Goal: Task Accomplishment & Management: Complete application form

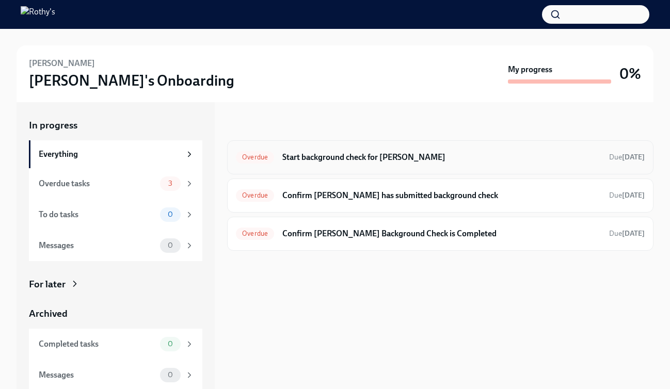
click at [389, 140] on div "Overdue Start background check for Natalie Dionisio Due 13 days ago" at bounding box center [440, 157] width 426 height 34
click at [379, 159] on h6 "Start background check for Natalie Dionisio" at bounding box center [441, 157] width 318 height 11
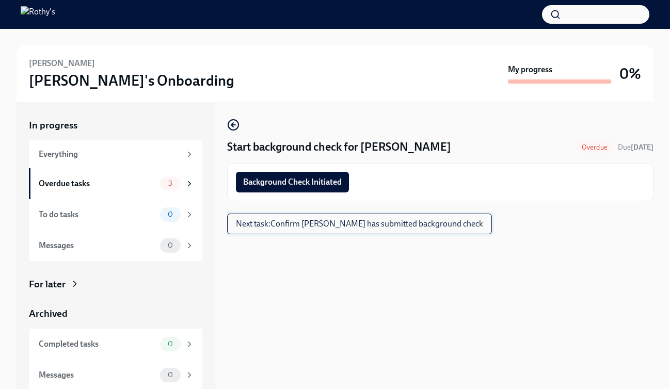
click at [306, 220] on span "Next task : Confirm Natalie has submitted background check" at bounding box center [359, 224] width 247 height 10
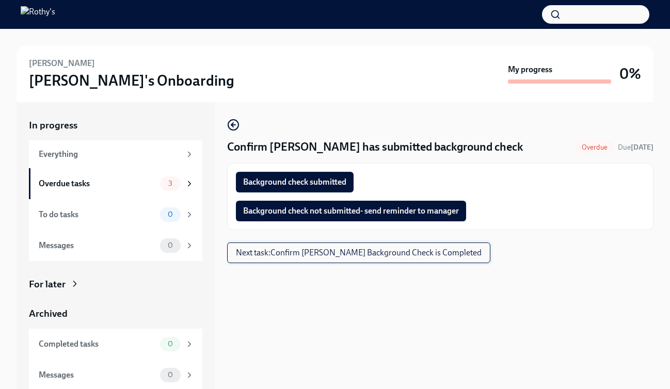
click at [309, 257] on span "Next task : Confirm Natalie Dionisio's Background Check is Completed" at bounding box center [359, 253] width 246 height 10
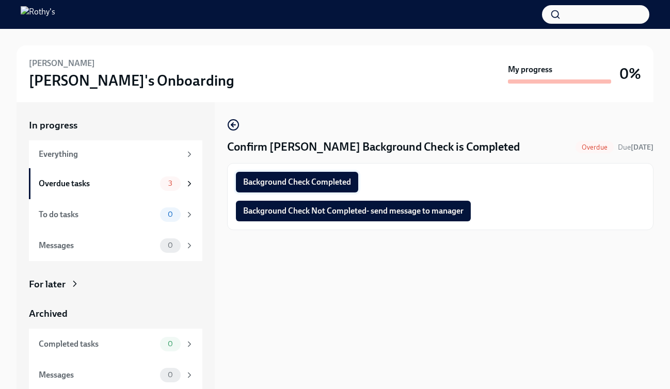
click at [334, 189] on button "Background Check Completed" at bounding box center [297, 182] width 122 height 21
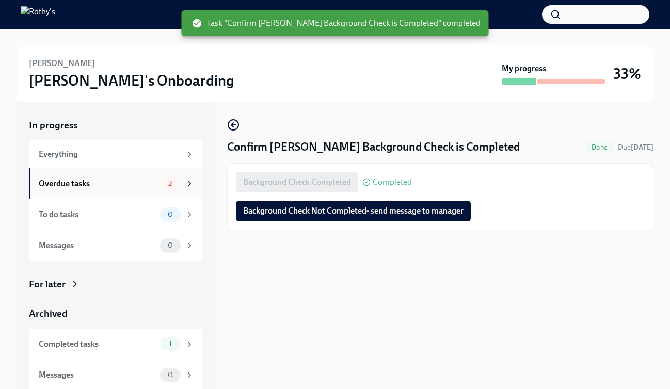
click at [147, 184] on div "Overdue tasks" at bounding box center [97, 183] width 117 height 11
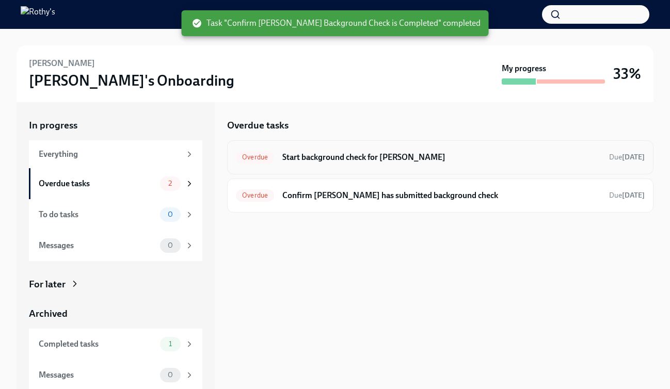
click at [313, 152] on h6 "Start background check for Natalie Dionisio" at bounding box center [441, 157] width 318 height 11
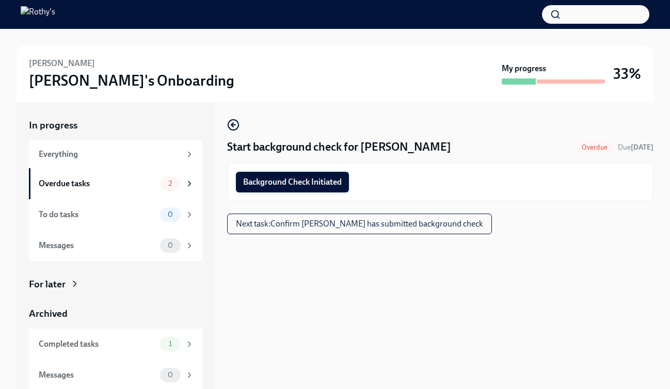
click at [310, 184] on span "Background Check Initiated" at bounding box center [292, 182] width 99 height 10
click at [309, 224] on span "Next task : Confirm Natalie has submitted background check" at bounding box center [359, 224] width 247 height 10
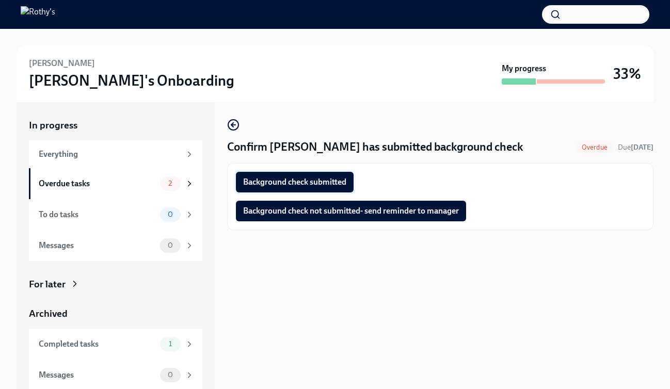
click at [310, 182] on span "Background check submitted" at bounding box center [294, 182] width 103 height 10
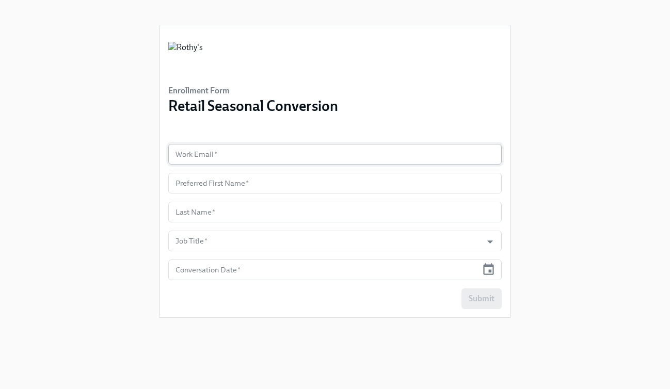
click at [221, 163] on input "text" at bounding box center [334, 154] width 333 height 21
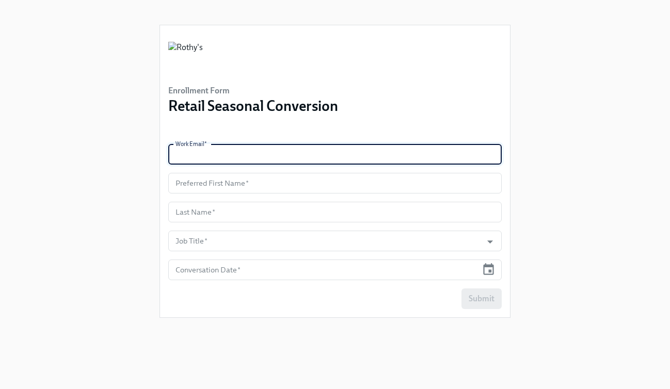
paste input "[EMAIL_ADDRESS][DOMAIN_NAME]"
type input "[EMAIL_ADDRESS][DOMAIN_NAME]"
click at [288, 176] on input "text" at bounding box center [334, 183] width 333 height 21
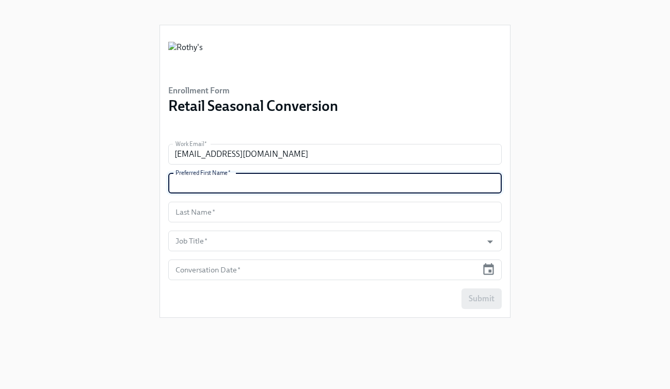
paste input "Arycel"
type input "Arycel"
click at [256, 213] on input "text" at bounding box center [334, 212] width 333 height 21
paste input "Montes de Oca"
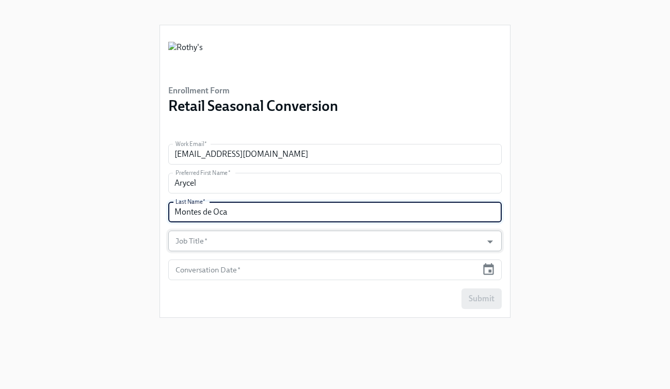
type input "Montes de Oca"
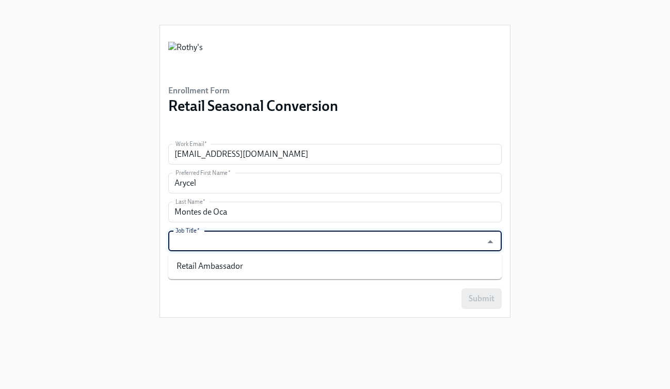
click at [266, 244] on input "Job Title   *" at bounding box center [324, 241] width 303 height 21
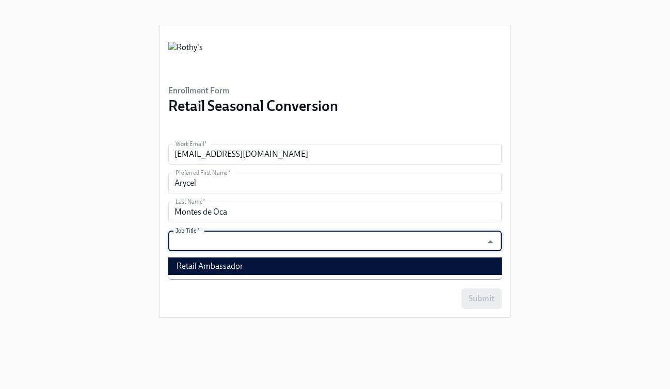
click at [266, 268] on li "Retail Ambassador" at bounding box center [334, 266] width 333 height 18
type input "Retail Ambassador"
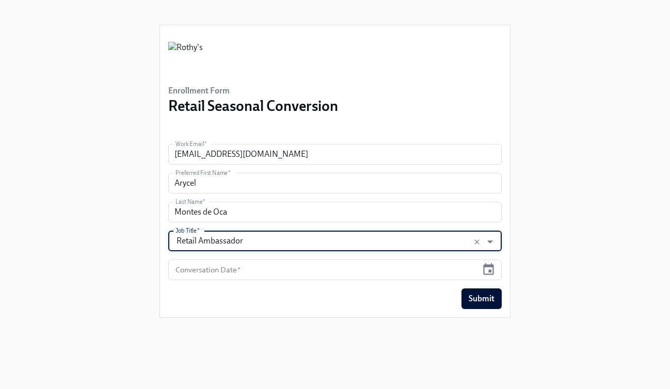
click at [266, 268] on input "text" at bounding box center [322, 270] width 309 height 21
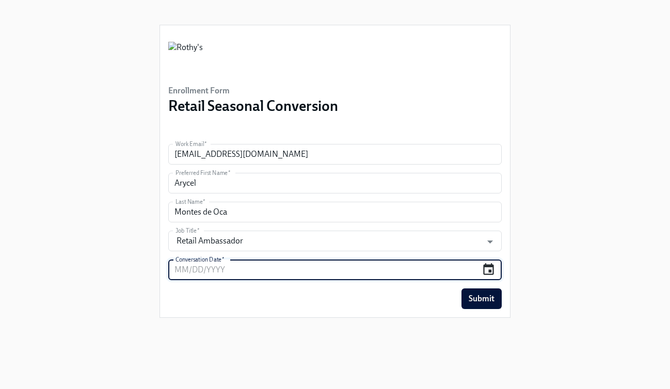
click at [488, 270] on icon "button" at bounding box center [488, 269] width 11 height 12
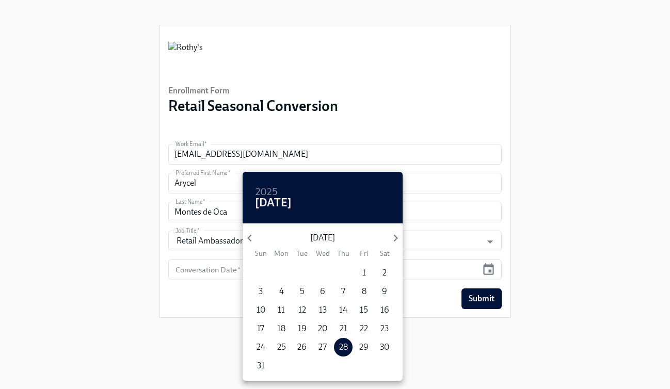
click at [359, 347] on p "29" at bounding box center [363, 347] width 9 height 11
type input "[DATE]"
click at [503, 285] on div at bounding box center [335, 194] width 670 height 389
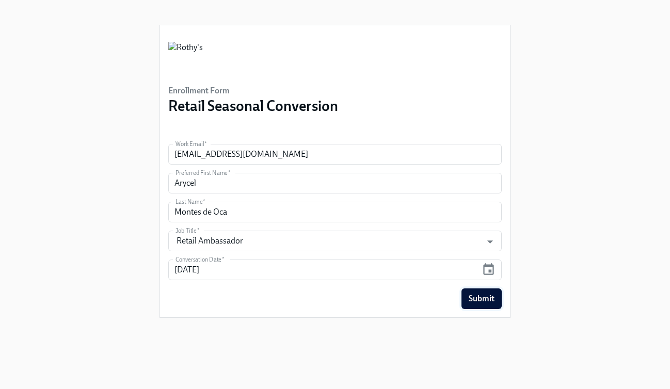
click at [493, 300] on span "Submit" at bounding box center [481, 299] width 26 height 10
